Goal: Task Accomplishment & Management: Use online tool/utility

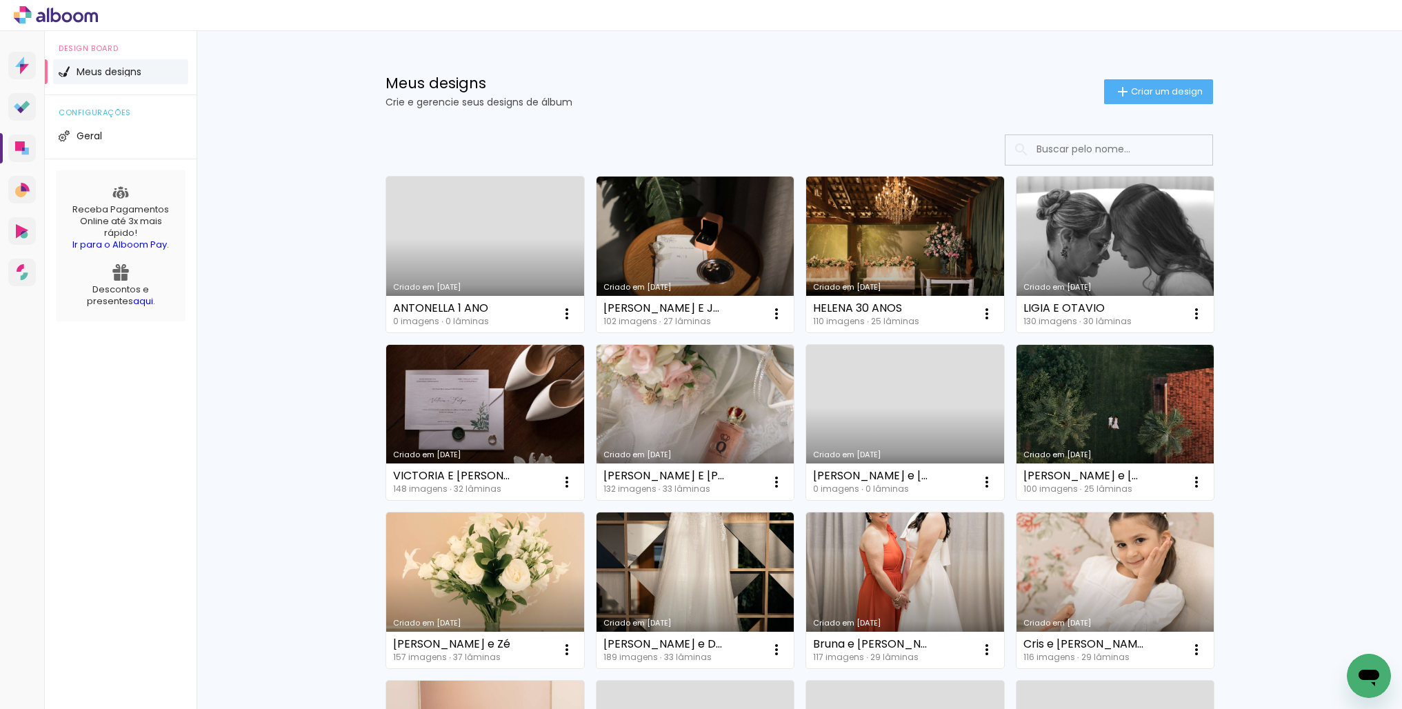
click at [503, 264] on link "Criado em [DATE]" at bounding box center [485, 255] width 198 height 156
